Goal: Check status: Check status

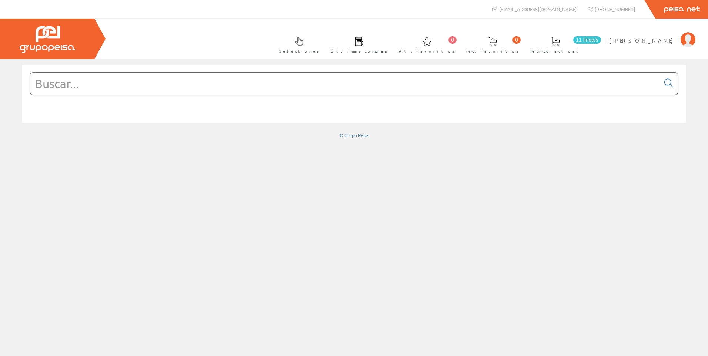
click at [198, 84] on input "text" at bounding box center [344, 84] width 629 height 22
click at [671, 44] on span "[PERSON_NAME]" at bounding box center [643, 40] width 68 height 7
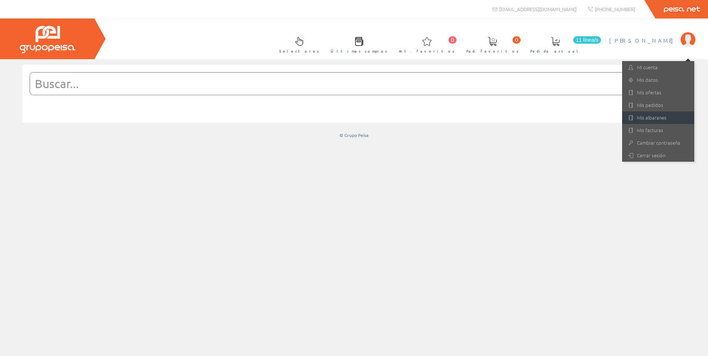
click at [645, 119] on link "Mis albaranes" at bounding box center [658, 117] width 72 height 13
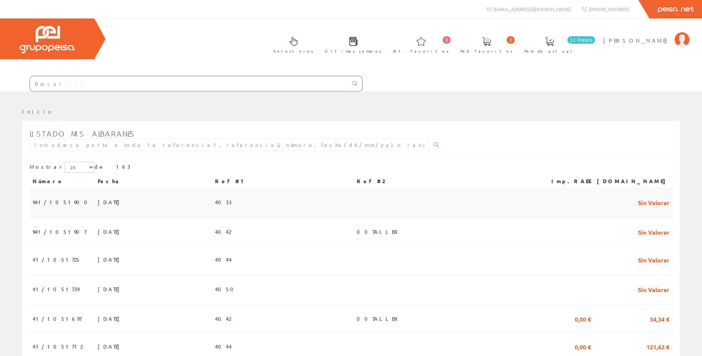
click at [98, 201] on span "18/09/2025" at bounding box center [111, 202] width 26 height 13
click at [63, 230] on span "941/1051907" at bounding box center [60, 231] width 54 height 13
click at [95, 258] on td "17/09/2025" at bounding box center [153, 261] width 117 height 30
click at [98, 287] on span "17/09/2025" at bounding box center [111, 289] width 26 height 13
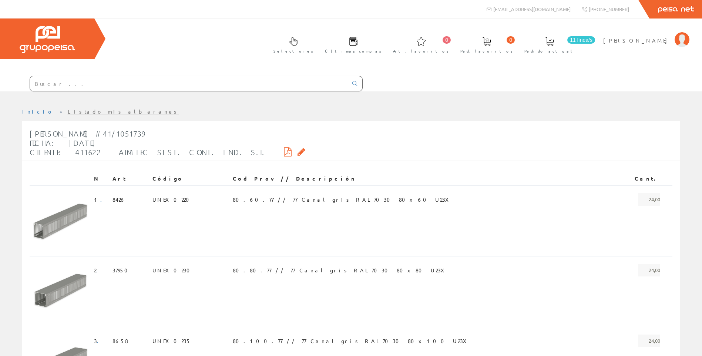
click at [93, 290] on td "2 ." at bounding box center [100, 291] width 19 height 71
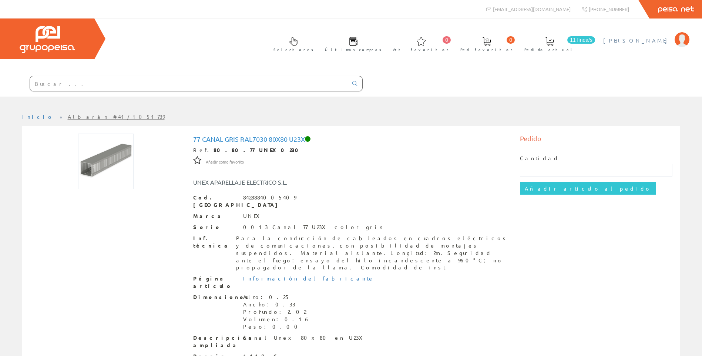
click at [651, 41] on span "[PERSON_NAME]" at bounding box center [637, 40] width 68 height 7
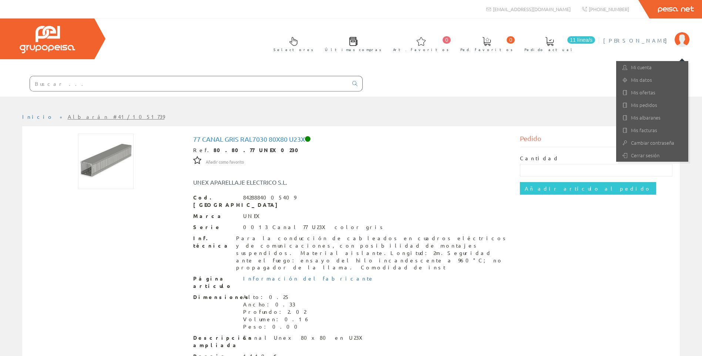
click at [345, 53] on div "Selectores Últimas compras 0 0" at bounding box center [351, 58] width 702 height 78
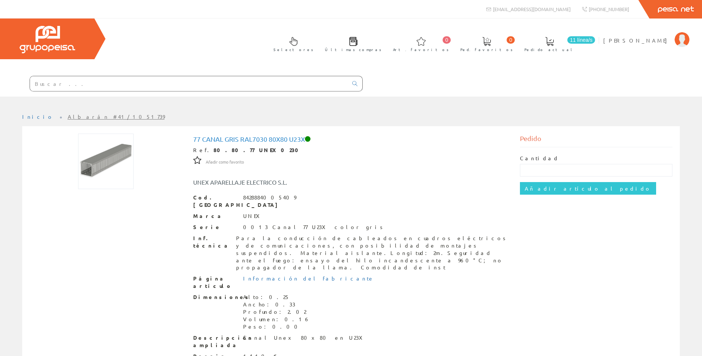
click at [168, 27] on div "Selectores Últimas compras 0 0" at bounding box center [351, 58] width 702 height 78
click at [654, 44] on li "Gabriel Alenda Mi cuenta Mis datos Mis ofertas Mis pedidos Mis albaranes Mis fa…" at bounding box center [646, 45] width 90 height 28
click at [653, 42] on span "[PERSON_NAME]" at bounding box center [637, 40] width 68 height 7
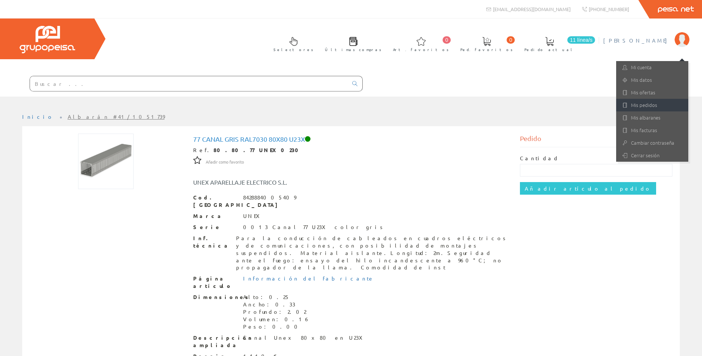
click at [638, 108] on link "Mis pedidos" at bounding box center [652, 105] width 72 height 13
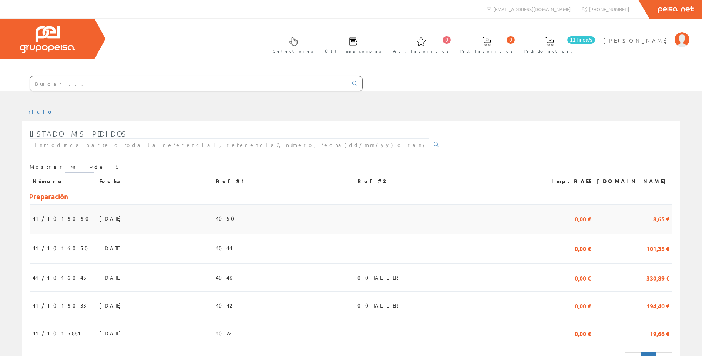
click at [99, 222] on span "[DATE]" at bounding box center [112, 218] width 26 height 13
click at [213, 244] on td "[DATE]" at bounding box center [154, 249] width 117 height 30
click at [113, 280] on td "16/09/2025" at bounding box center [154, 278] width 117 height 28
click at [96, 296] on td "16/09/2025" at bounding box center [154, 306] width 117 height 28
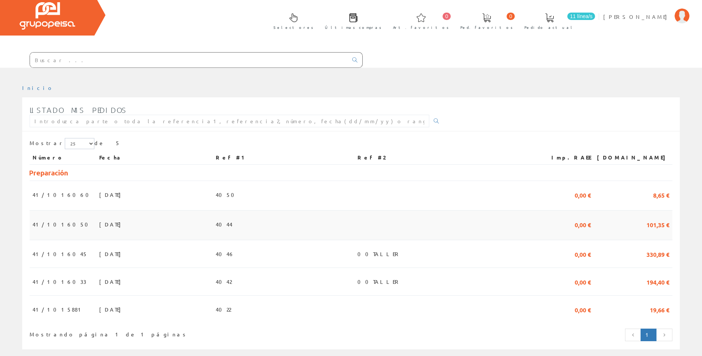
scroll to position [37, 0]
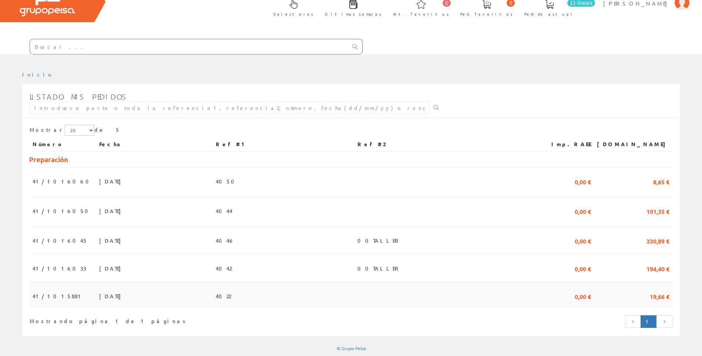
click at [99, 296] on span "[DATE]" at bounding box center [112, 296] width 26 height 13
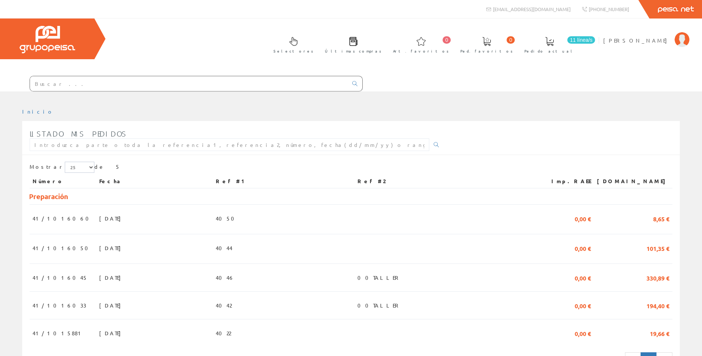
scroll to position [37, 0]
